Goal: Navigation & Orientation: Find specific page/section

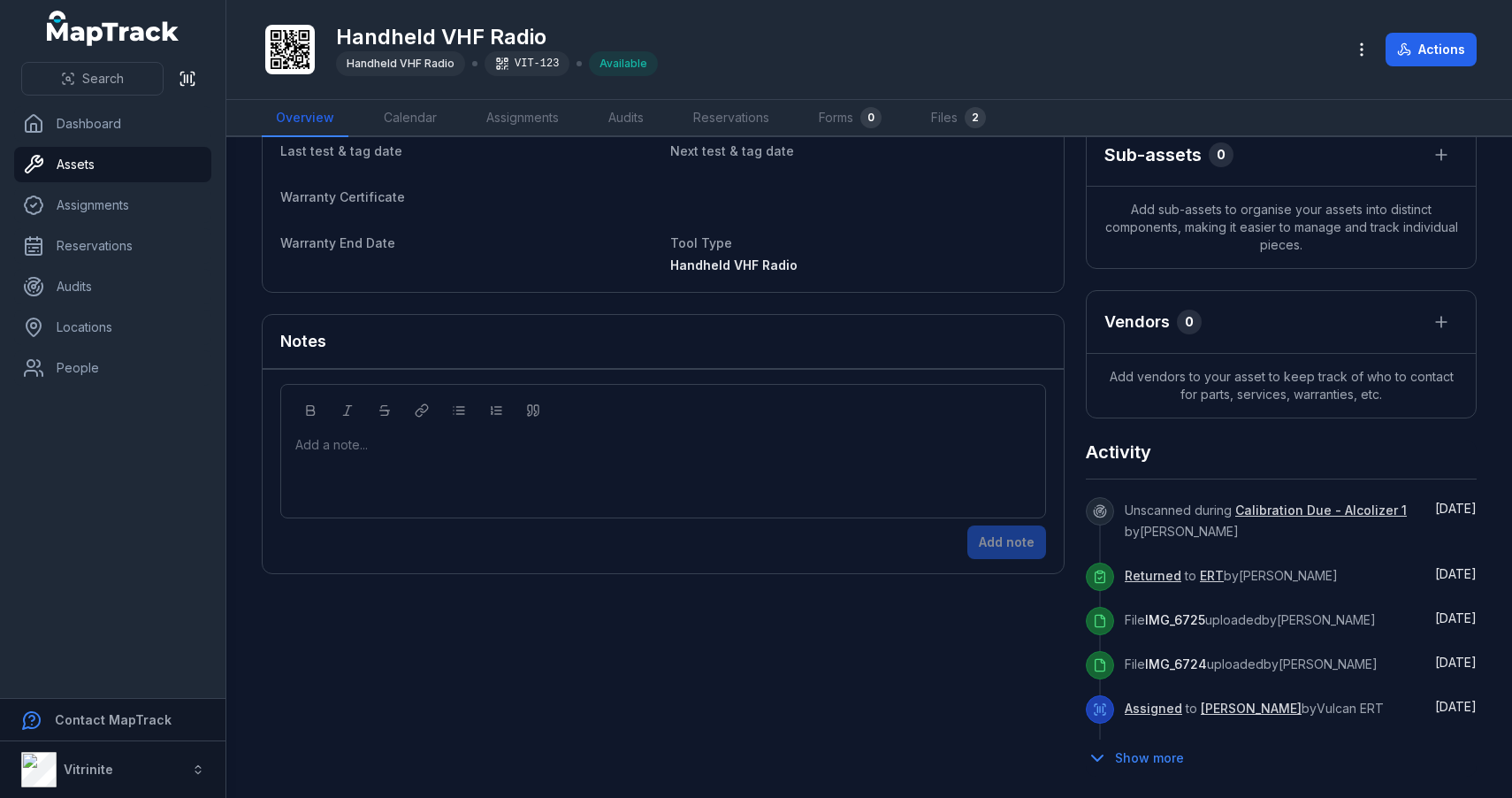
click at [1320, 512] on link "Calibration Due - Alcolizer 1" at bounding box center [1320, 510] width 171 height 18
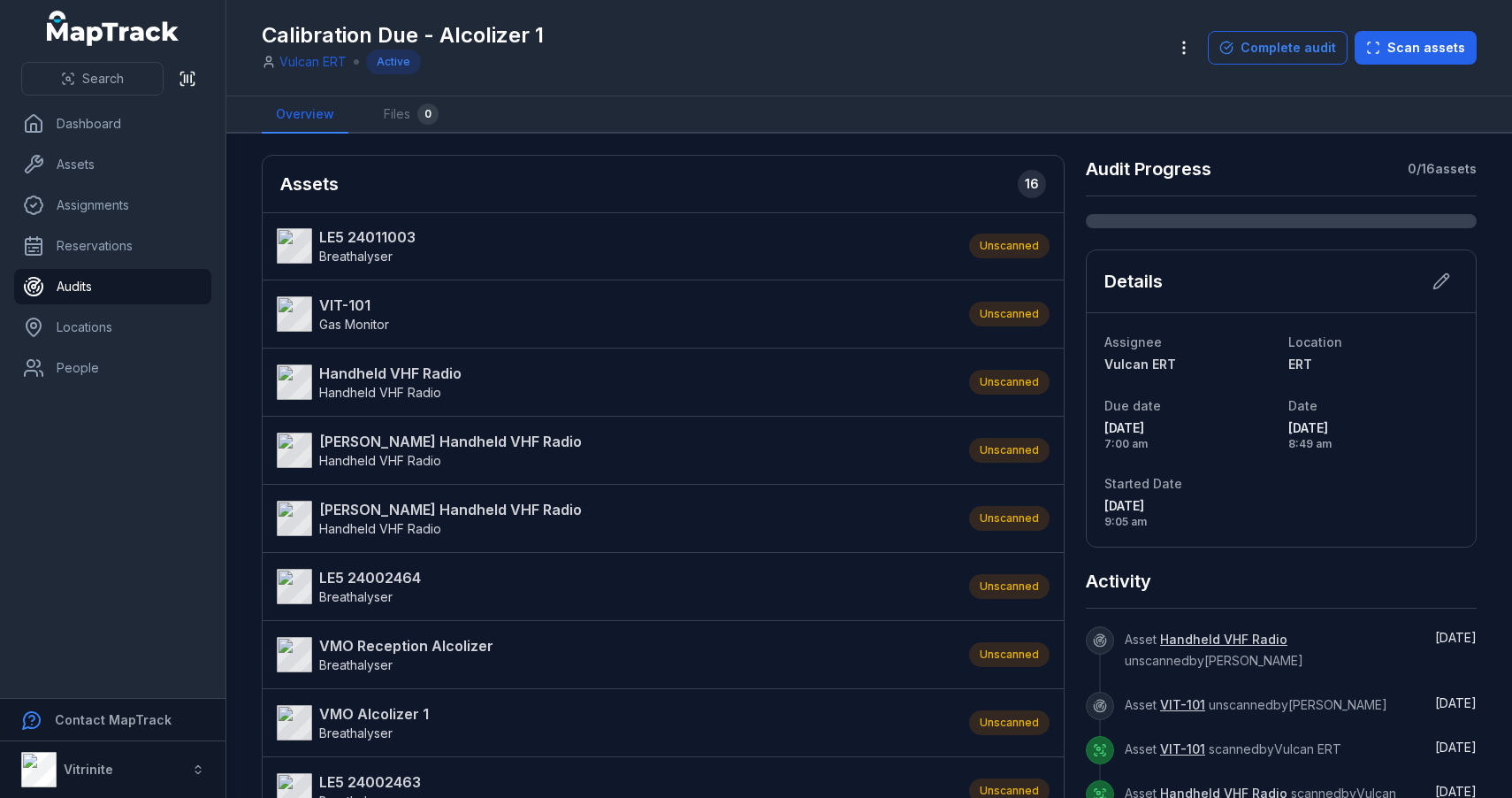
click at [116, 144] on ul "Dashboard Assets Assignments Reservations Audits Locations People" at bounding box center [112, 246] width 197 height 280
click at [103, 128] on link "Dashboard" at bounding box center [112, 124] width 197 height 35
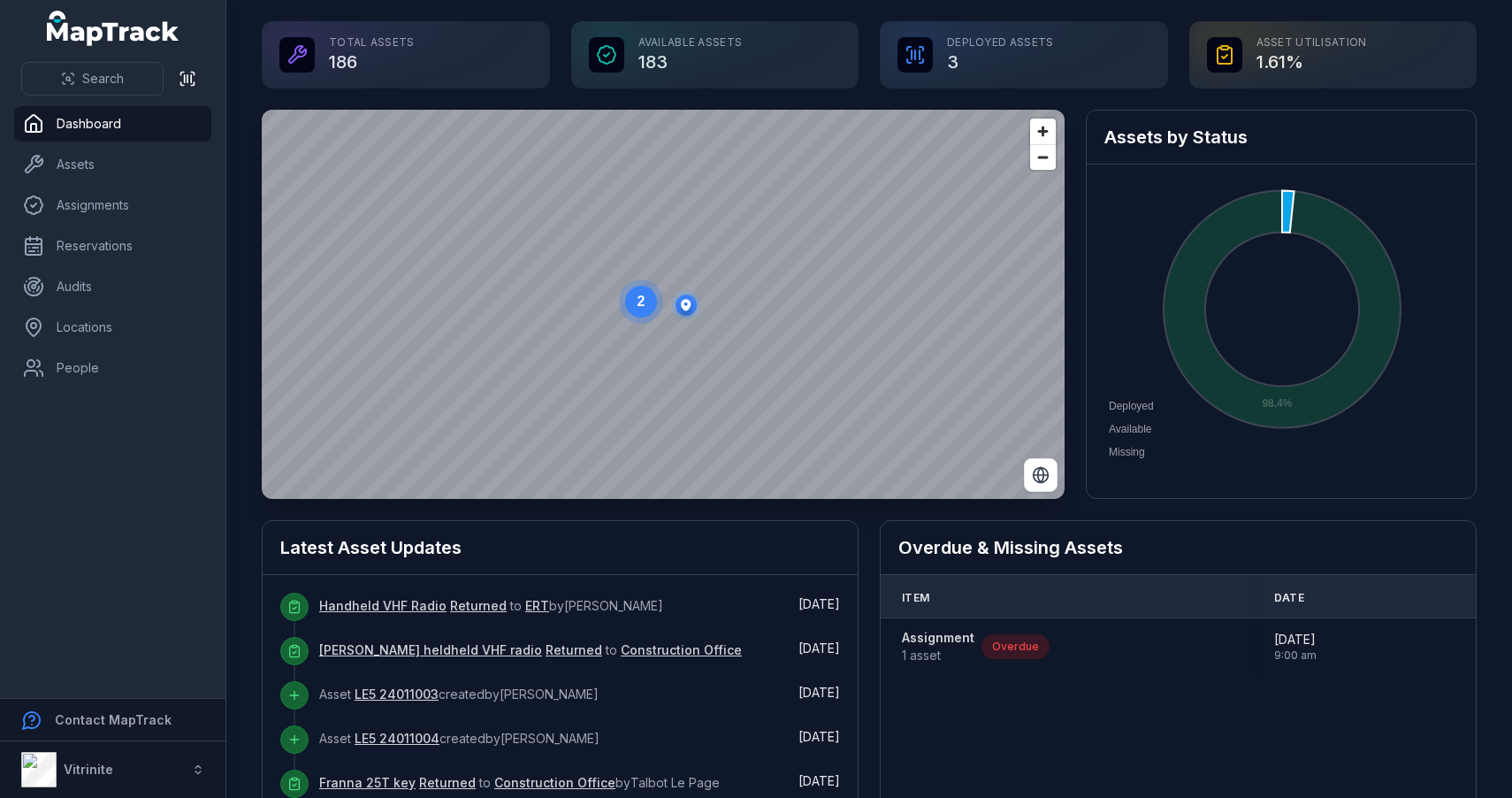
click at [1153, 413] on span "Deployed" at bounding box center [1125, 406] width 59 height 13
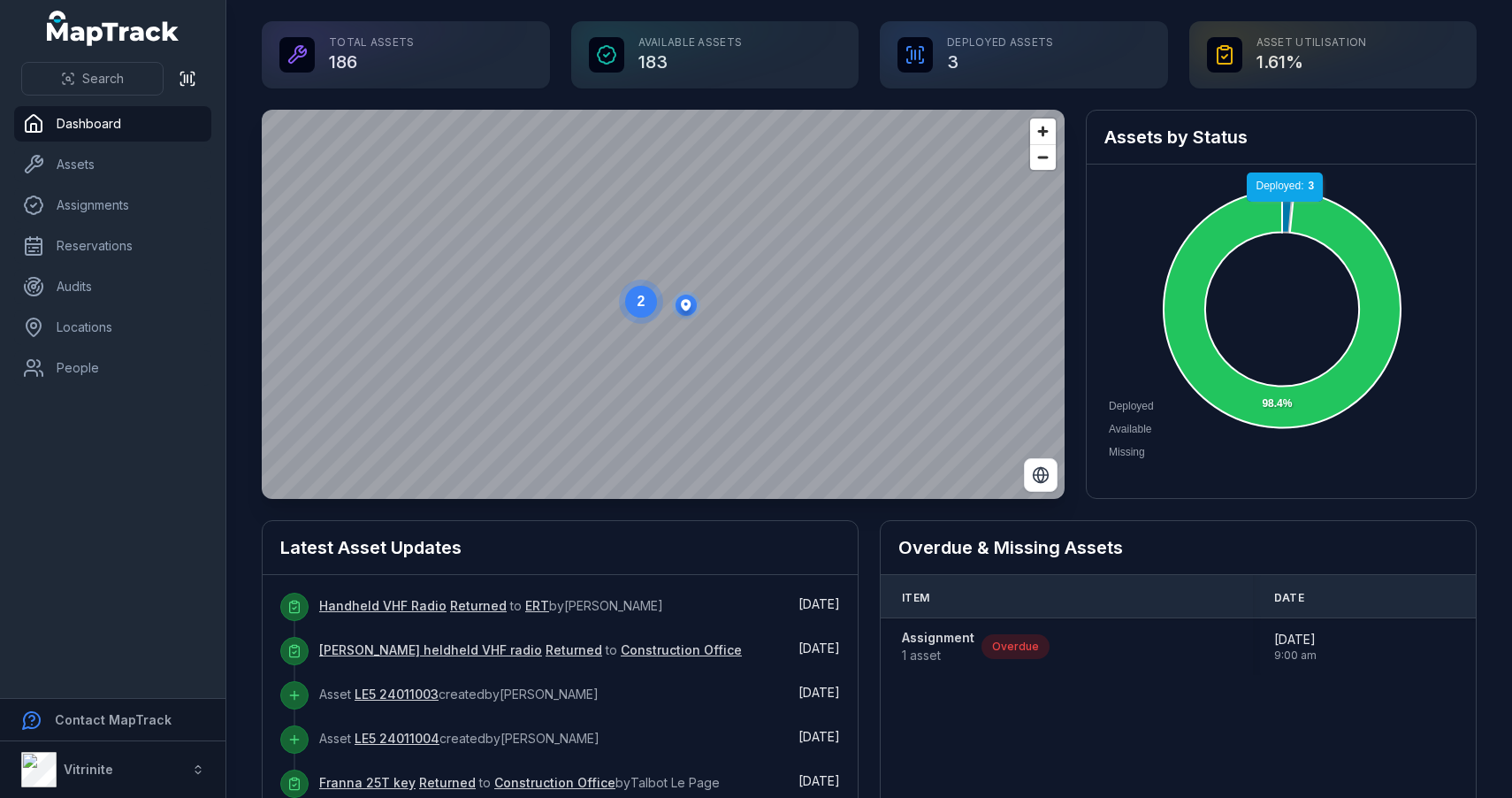
click at [1286, 210] on icon at bounding box center [1287, 210] width 11 height 45
click at [1005, 62] on div "Deployed Assets 3" at bounding box center [1023, 55] width 288 height 67
click at [881, 57] on div "Deployed Assets 3" at bounding box center [1023, 55] width 288 height 67
click at [902, 57] on div at bounding box center [915, 55] width 35 height 35
click at [987, 45] on div "Deployed Assets 3" at bounding box center [1023, 55] width 288 height 67
